Goal: Information Seeking & Learning: Learn about a topic

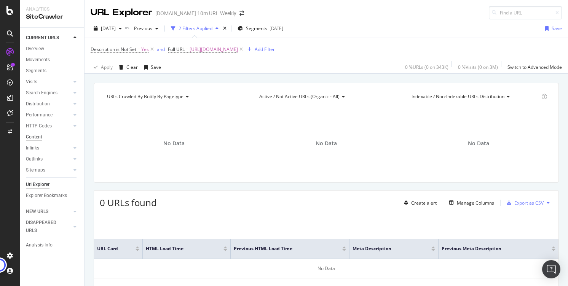
click at [38, 136] on div "Content" at bounding box center [34, 137] width 16 height 8
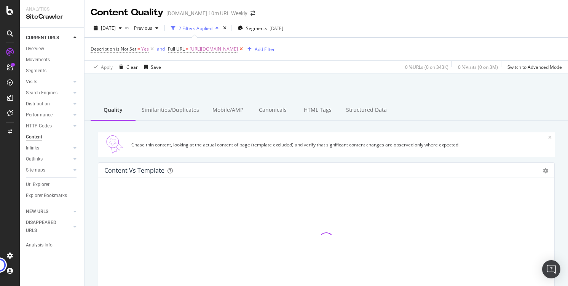
click at [244, 49] on icon at bounding box center [241, 49] width 6 height 8
click at [172, 109] on div "Similarities/Duplicates" at bounding box center [171, 110] width 70 height 21
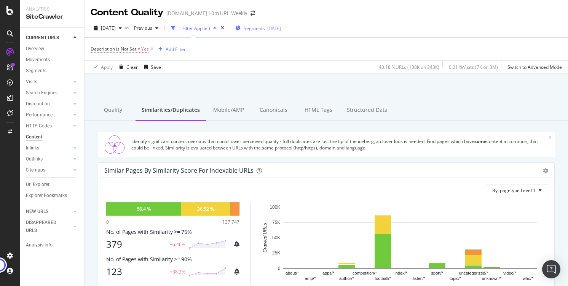
click at [269, 32] on div "Segments [DATE]" at bounding box center [258, 27] width 46 height 11
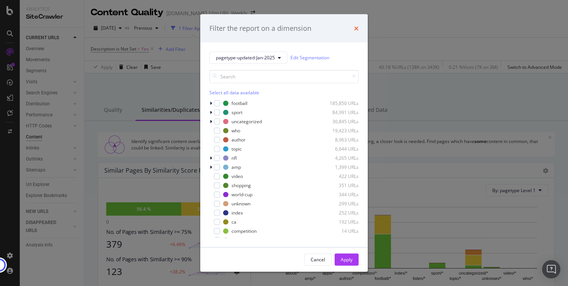
click at [356, 27] on icon "times" at bounding box center [356, 28] width 5 height 6
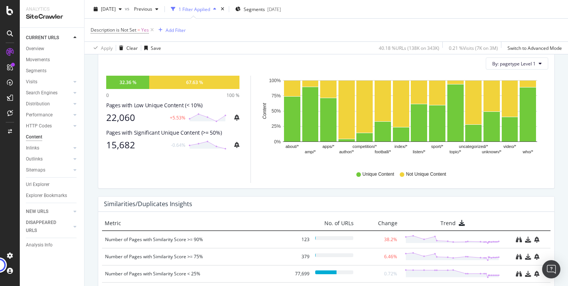
scroll to position [280, 0]
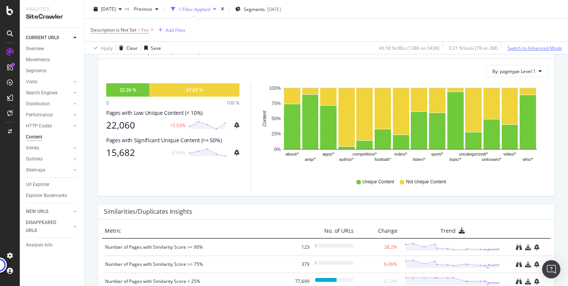
click at [521, 47] on div "Switch to Advanced Mode" at bounding box center [534, 48] width 54 height 6
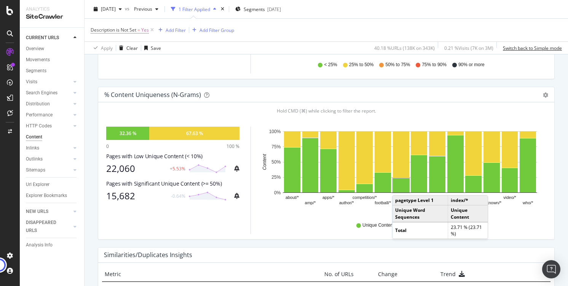
scroll to position [225, 0]
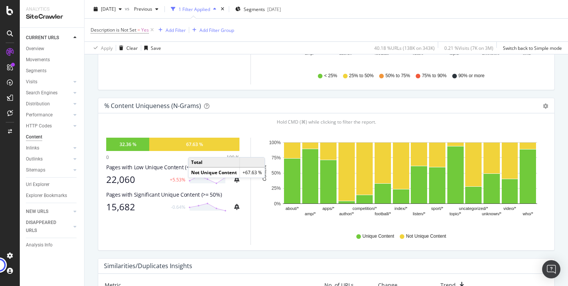
click at [196, 150] on div "67.63 %" at bounding box center [194, 144] width 90 height 13
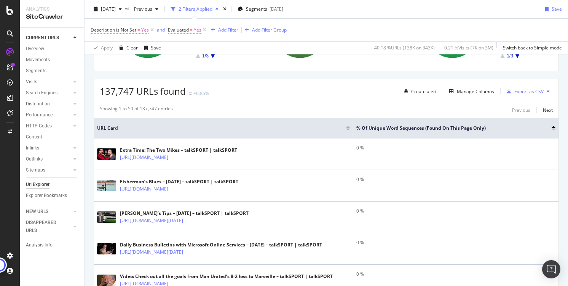
scroll to position [120, 0]
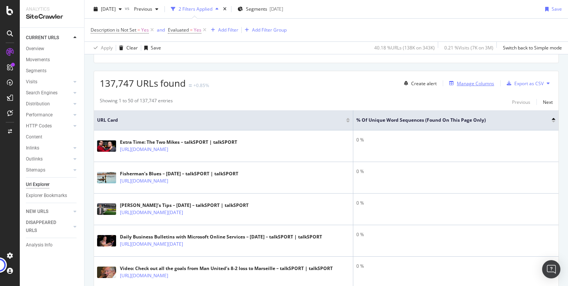
click at [457, 84] on div "Manage Columns" at bounding box center [475, 83] width 37 height 6
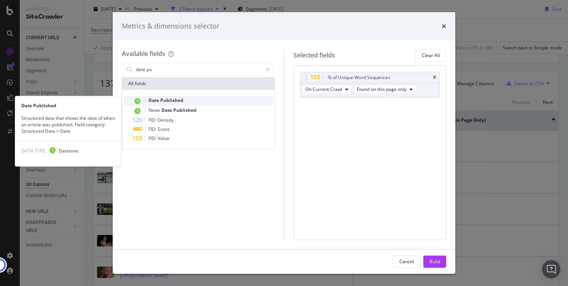
type input "date pu"
click at [171, 104] on div "Date Published" at bounding box center [203, 101] width 140 height 10
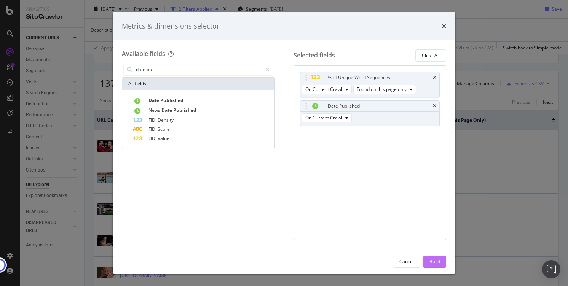
click at [435, 261] on div "Build" at bounding box center [434, 261] width 11 height 6
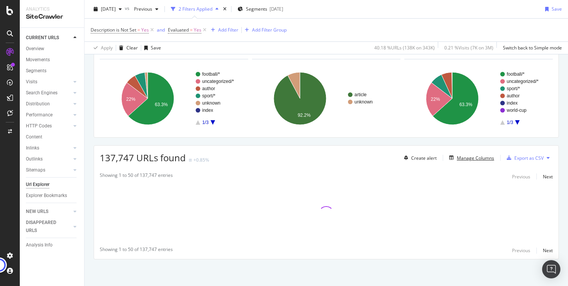
scroll to position [45, 0]
click at [214, 26] on div "Add Filter" at bounding box center [223, 30] width 30 height 8
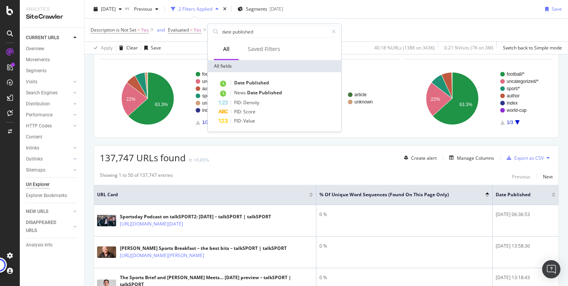
type input "date published"
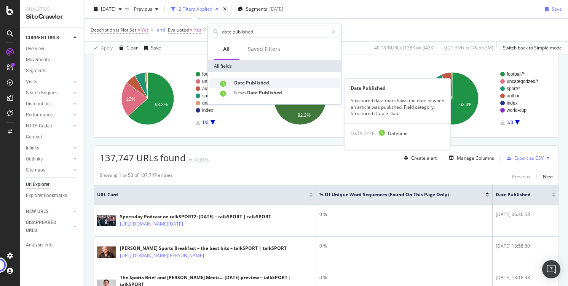
click at [244, 85] on span "Date" at bounding box center [240, 83] width 12 height 6
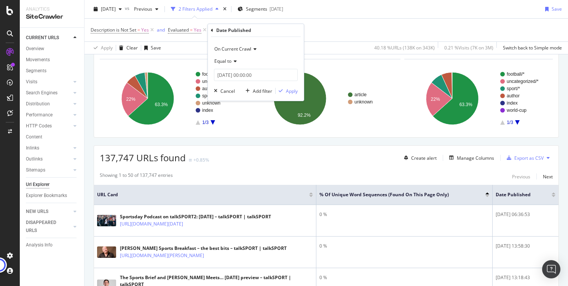
click at [230, 62] on span "Equal to" at bounding box center [222, 61] width 17 height 6
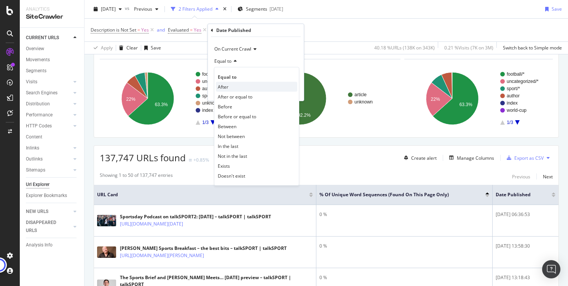
click at [233, 89] on div "After" at bounding box center [256, 87] width 81 height 10
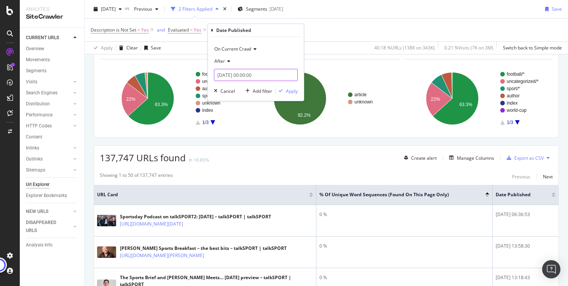
click at [248, 74] on input "[DATE] 00:00:00" at bounding box center [256, 75] width 84 height 12
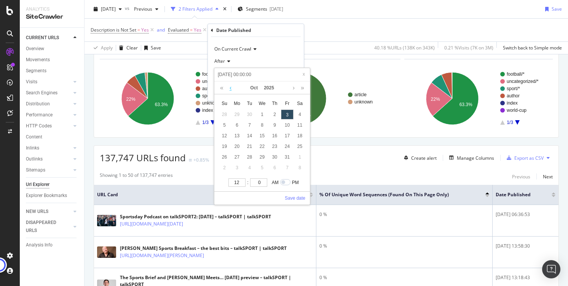
click at [231, 88] on link at bounding box center [231, 87] width 6 height 13
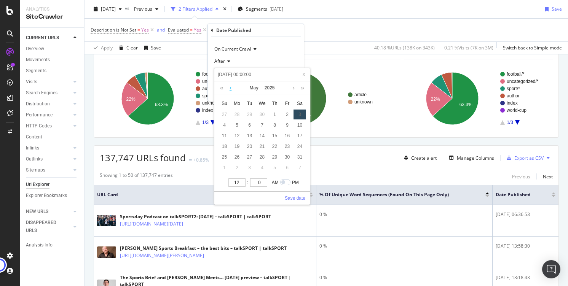
click at [231, 88] on link at bounding box center [231, 87] width 6 height 13
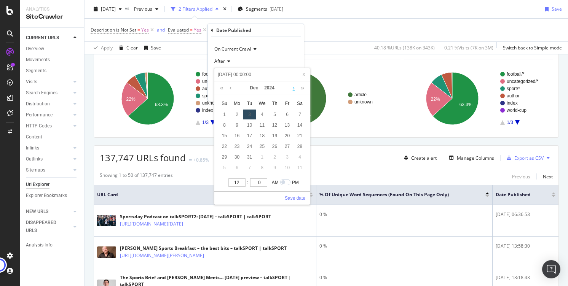
click at [293, 87] on link at bounding box center [294, 87] width 6 height 13
click at [263, 116] on div "1" at bounding box center [262, 115] width 13 height 10
type input "[DATE] 00:00:00"
click at [293, 196] on link "Save date" at bounding box center [295, 198] width 21 height 7
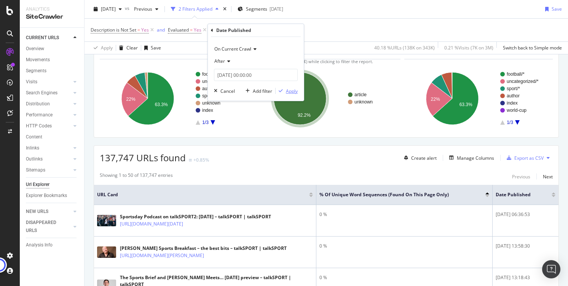
click at [296, 92] on div "Apply" at bounding box center [292, 91] width 12 height 6
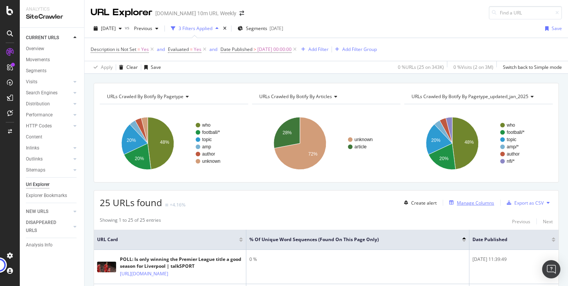
click at [461, 205] on div "Manage Columns" at bounding box center [475, 203] width 37 height 6
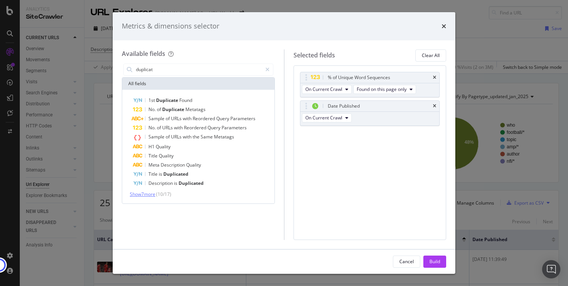
click at [155, 195] on span "Show 7 more" at bounding box center [143, 194] width 26 height 6
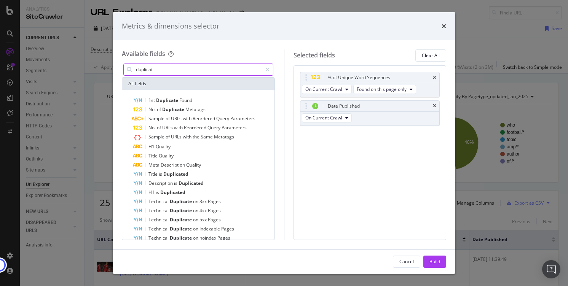
click at [142, 69] on input "duplicat" at bounding box center [198, 69] width 127 height 11
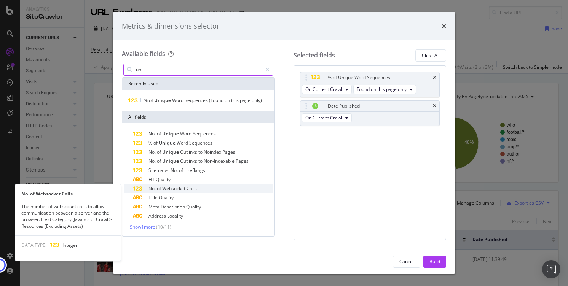
type input "uni"
click at [182, 188] on span "Websocket" at bounding box center [174, 188] width 24 height 6
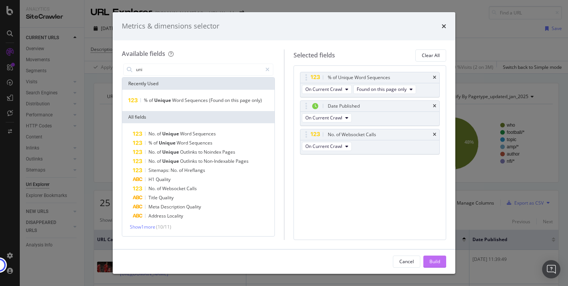
click at [435, 260] on div "Build" at bounding box center [434, 261] width 11 height 6
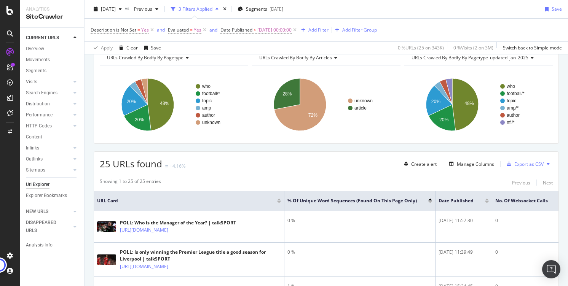
scroll to position [41, 0]
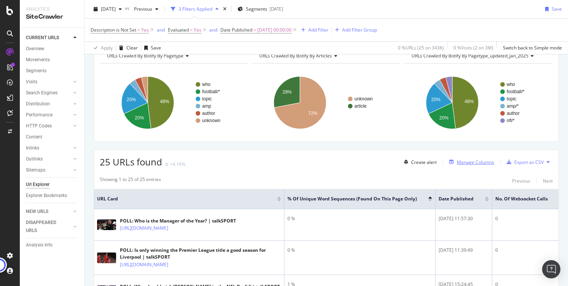
click at [465, 162] on div "Manage Columns" at bounding box center [475, 162] width 37 height 6
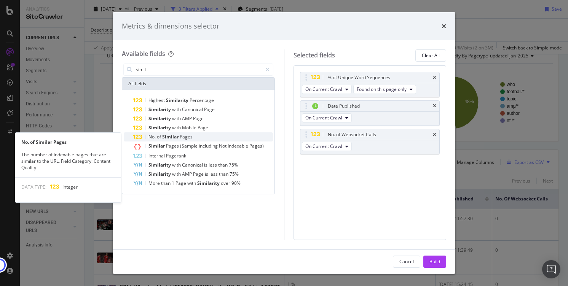
type input "simil"
click at [211, 139] on div "No. of Similar Pages" at bounding box center [203, 136] width 140 height 9
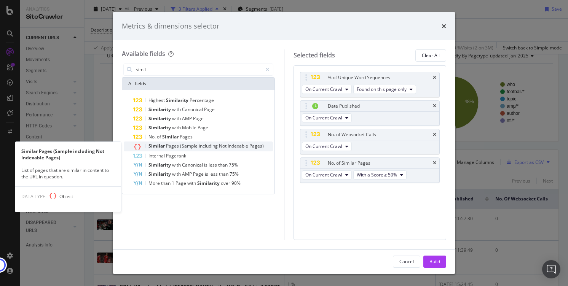
click at [212, 149] on div "Similar Pages (Sample including Not Indexable Pages)" at bounding box center [203, 147] width 140 height 10
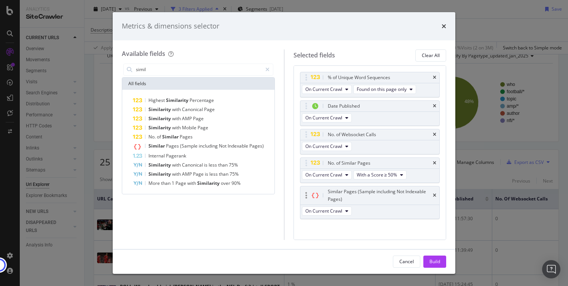
click at [431, 195] on div "Similar Pages (Sample including Not Indexable Pages)" at bounding box center [369, 196] width 139 height 18
click at [433, 196] on icon "times" at bounding box center [434, 195] width 3 height 5
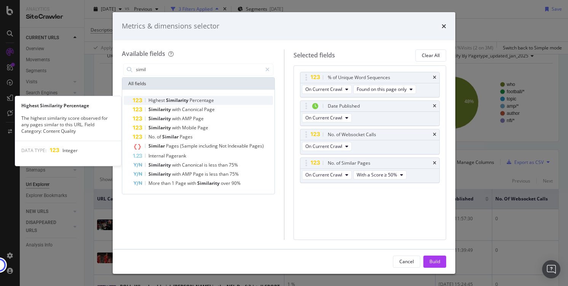
click at [173, 100] on span "Similarity" at bounding box center [178, 100] width 24 height 6
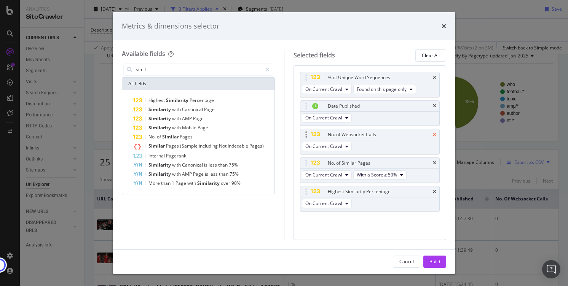
click at [434, 134] on icon "times" at bounding box center [434, 134] width 3 height 5
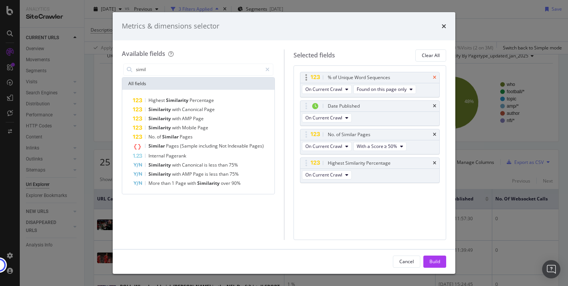
click at [434, 76] on icon "times" at bounding box center [434, 77] width 3 height 5
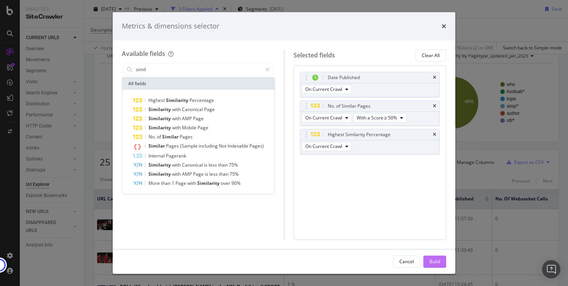
click at [438, 263] on div "Build" at bounding box center [434, 261] width 11 height 6
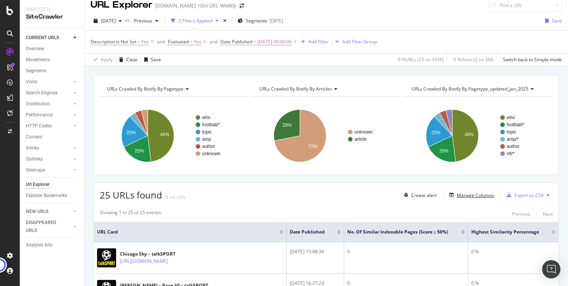
scroll to position [4, 0]
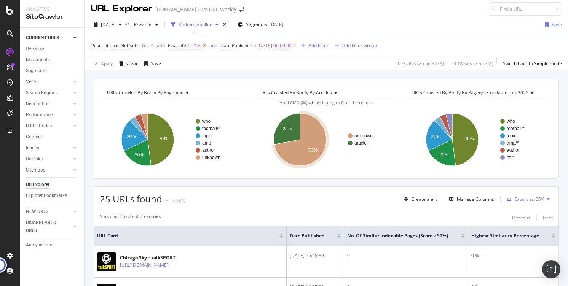
click at [204, 45] on icon at bounding box center [204, 46] width 6 height 8
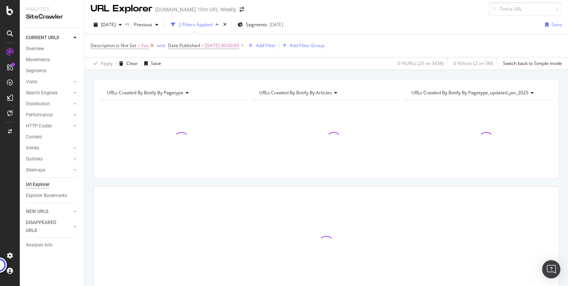
click at [151, 46] on icon at bounding box center [152, 46] width 6 height 8
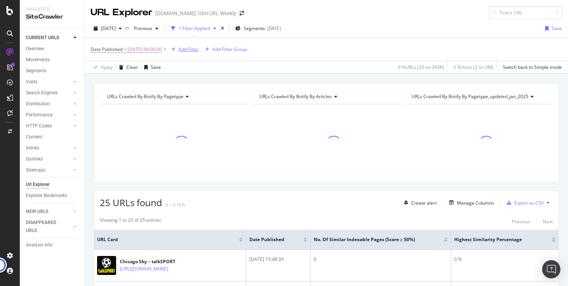
click at [199, 45] on div "Add Filter" at bounding box center [183, 49] width 30 height 8
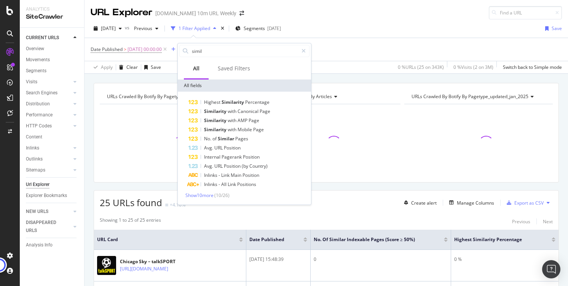
type input "[PERSON_NAME]"
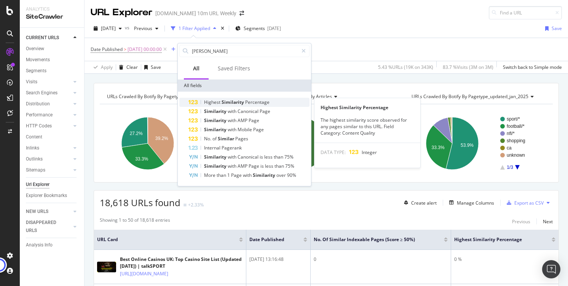
click at [225, 100] on span "Similarity" at bounding box center [234, 102] width 24 height 6
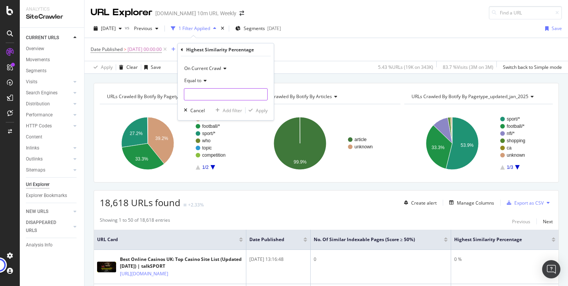
click at [230, 97] on input "number" at bounding box center [226, 94] width 84 height 12
click at [204, 76] on div "Equal to" at bounding box center [226, 81] width 84 height 12
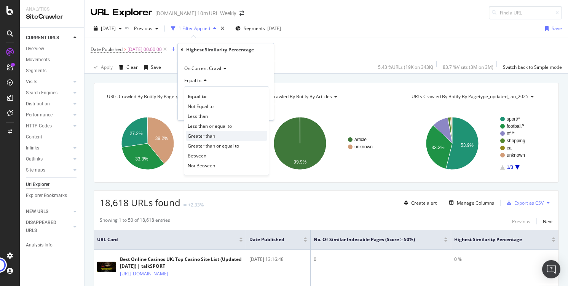
click at [203, 136] on span "Greater than" at bounding box center [201, 136] width 27 height 6
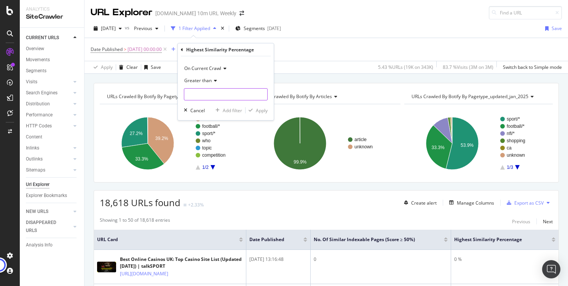
click at [204, 95] on input "number" at bounding box center [226, 94] width 84 height 12
type input "5"
type input "2"
type input "30"
click at [259, 112] on div "Apply" at bounding box center [262, 110] width 12 height 6
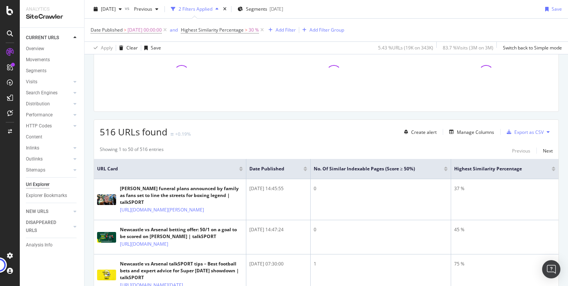
scroll to position [72, 0]
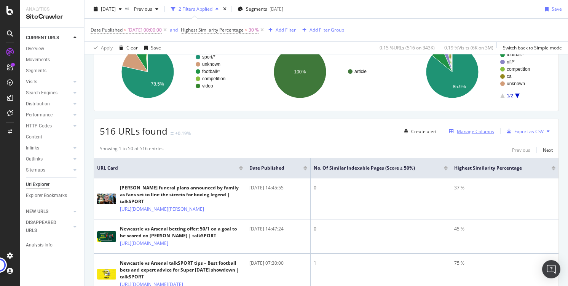
click at [472, 132] on div "Manage Columns" at bounding box center [475, 131] width 37 height 6
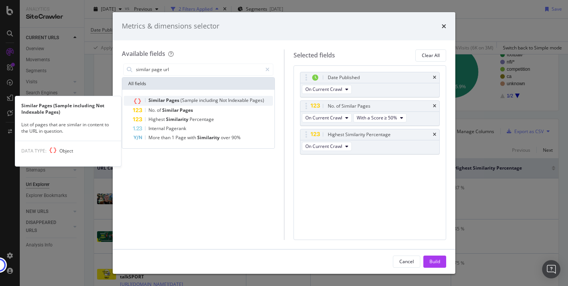
type input "similar page url"
click at [211, 100] on span "including" at bounding box center [209, 100] width 20 height 6
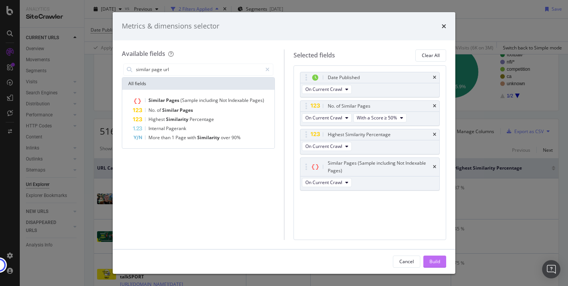
click at [437, 261] on div "Build" at bounding box center [434, 261] width 11 height 6
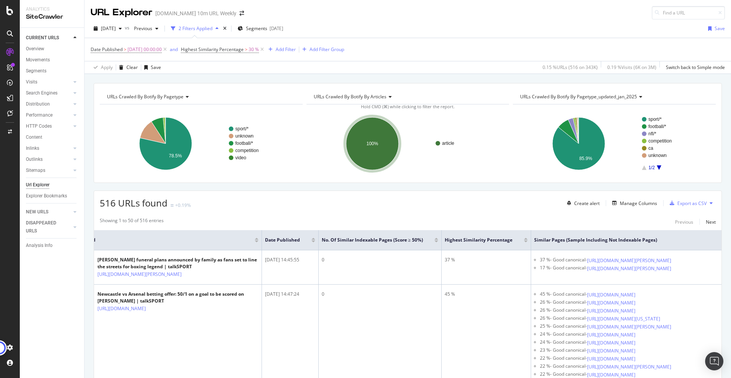
click at [524, 240] on div at bounding box center [526, 241] width 4 height 2
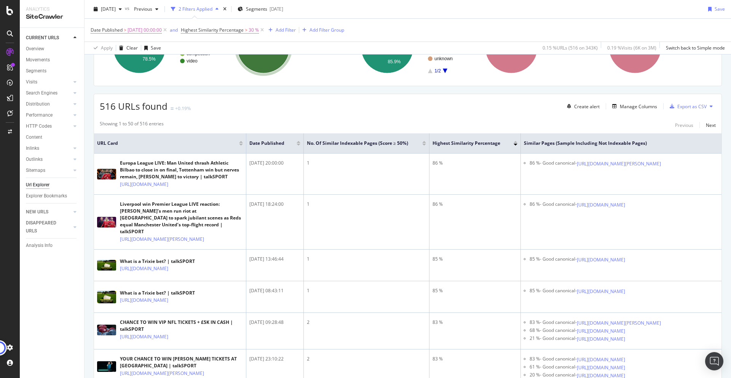
scroll to position [97, 0]
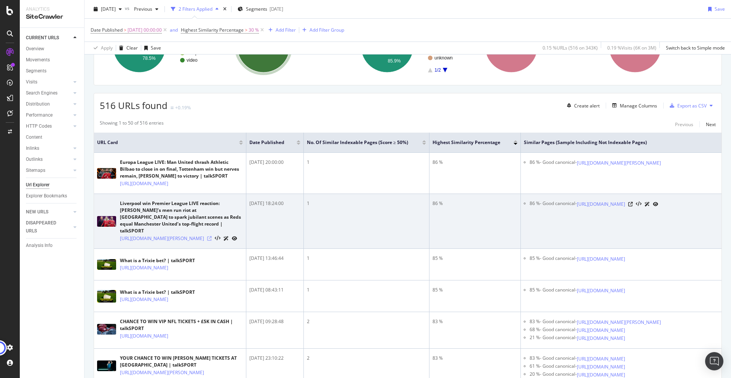
click at [212, 241] on icon at bounding box center [209, 238] width 5 height 5
click at [568, 206] on icon at bounding box center [630, 204] width 5 height 5
